Goal: Information Seeking & Learning: Find specific fact

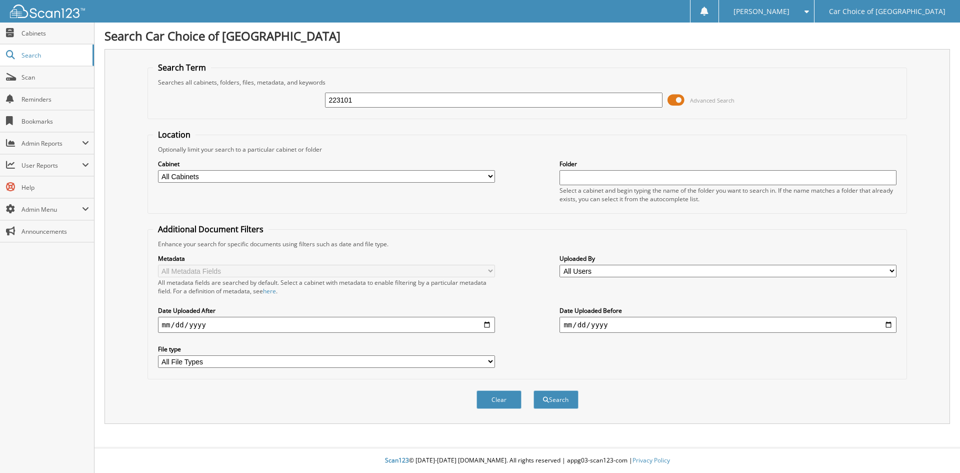
type input "223101"
click at [534, 390] on button "Search" at bounding box center [556, 399] width 45 height 19
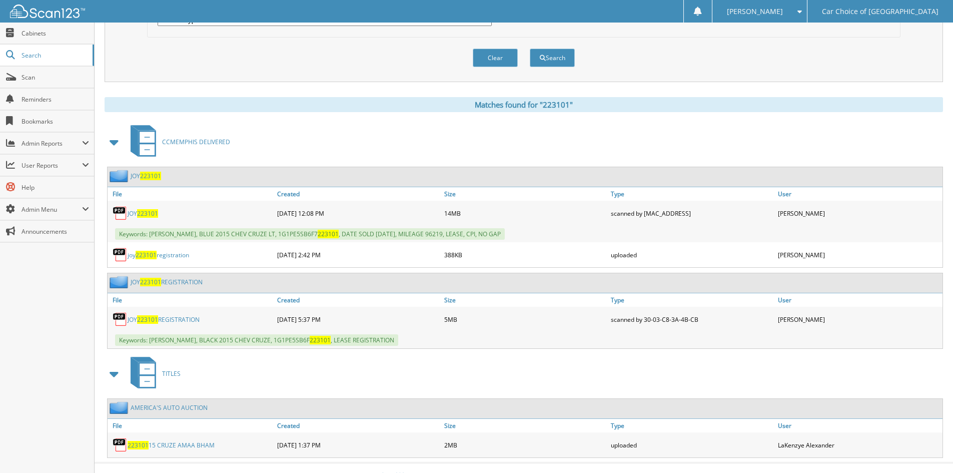
scroll to position [357, 0]
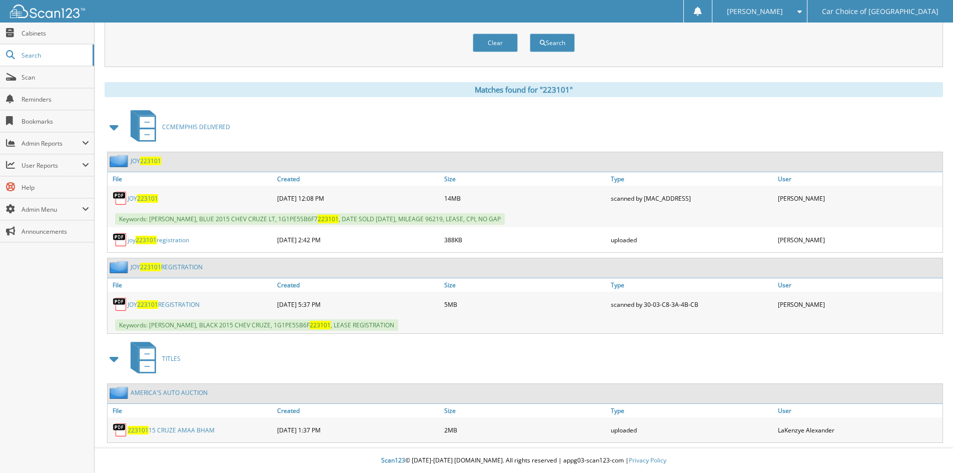
click at [139, 199] on span "223101" at bounding box center [147, 198] width 21 height 9
